Goal: Complete application form

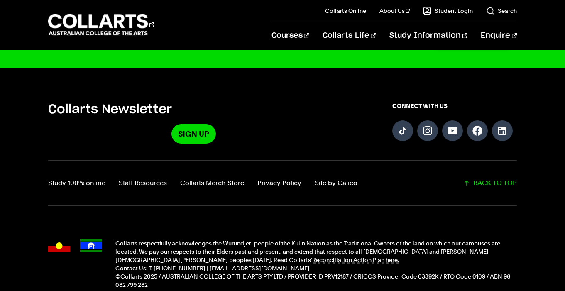
scroll to position [842, 0]
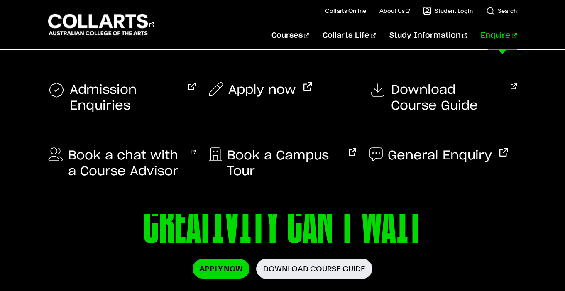
click at [504, 38] on link "Enquire" at bounding box center [498, 35] width 36 height 27
